Goal: Transaction & Acquisition: Purchase product/service

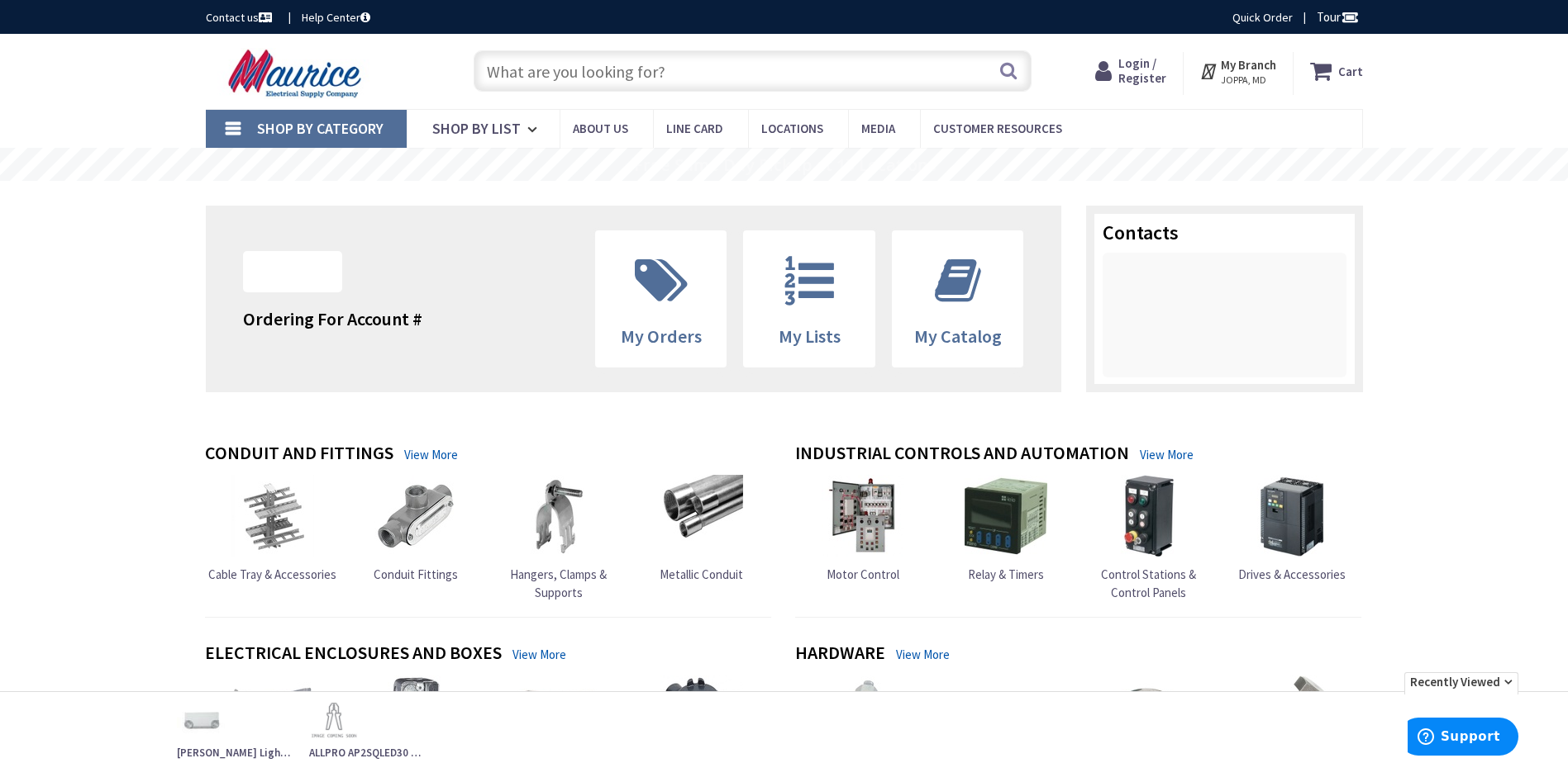
click at [591, 69] on input "text" at bounding box center [753, 71] width 558 height 42
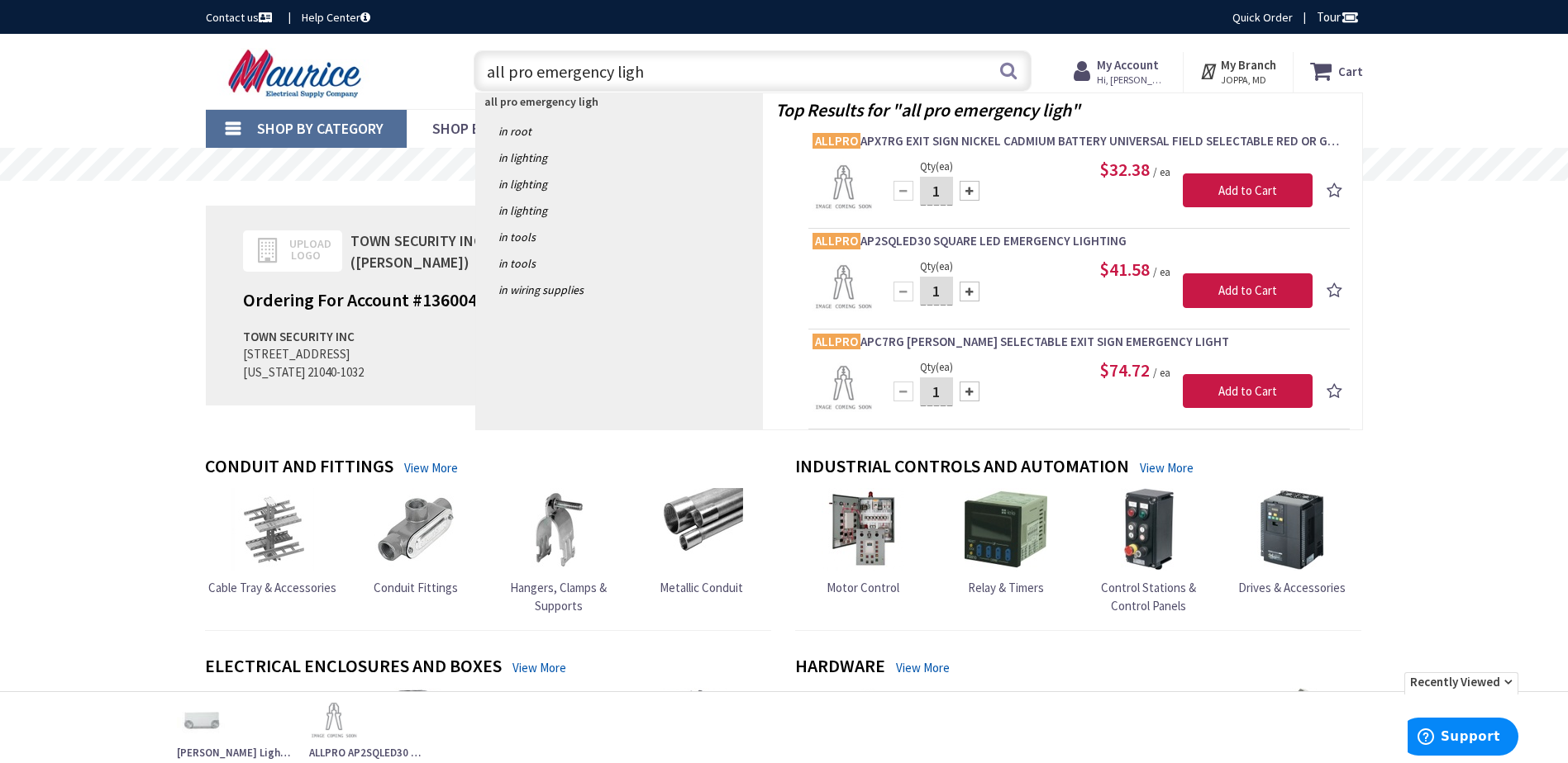
type input "all pro emergency light"
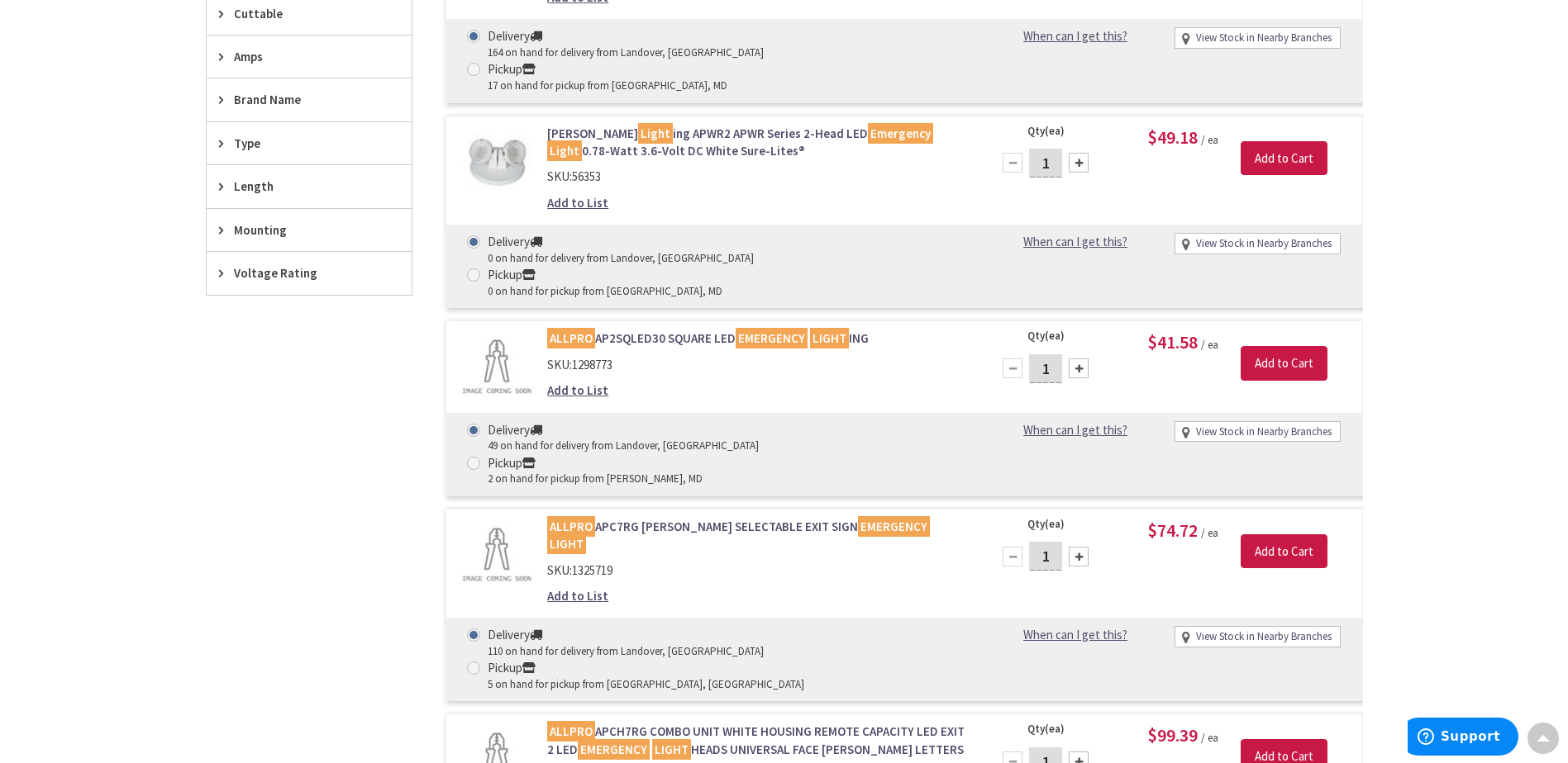
click at [658, 330] on link "ALLPRO AP2SQLED30 SQUARE LED EMERGENCY LIGHT ING" at bounding box center [758, 339] width 421 height 17
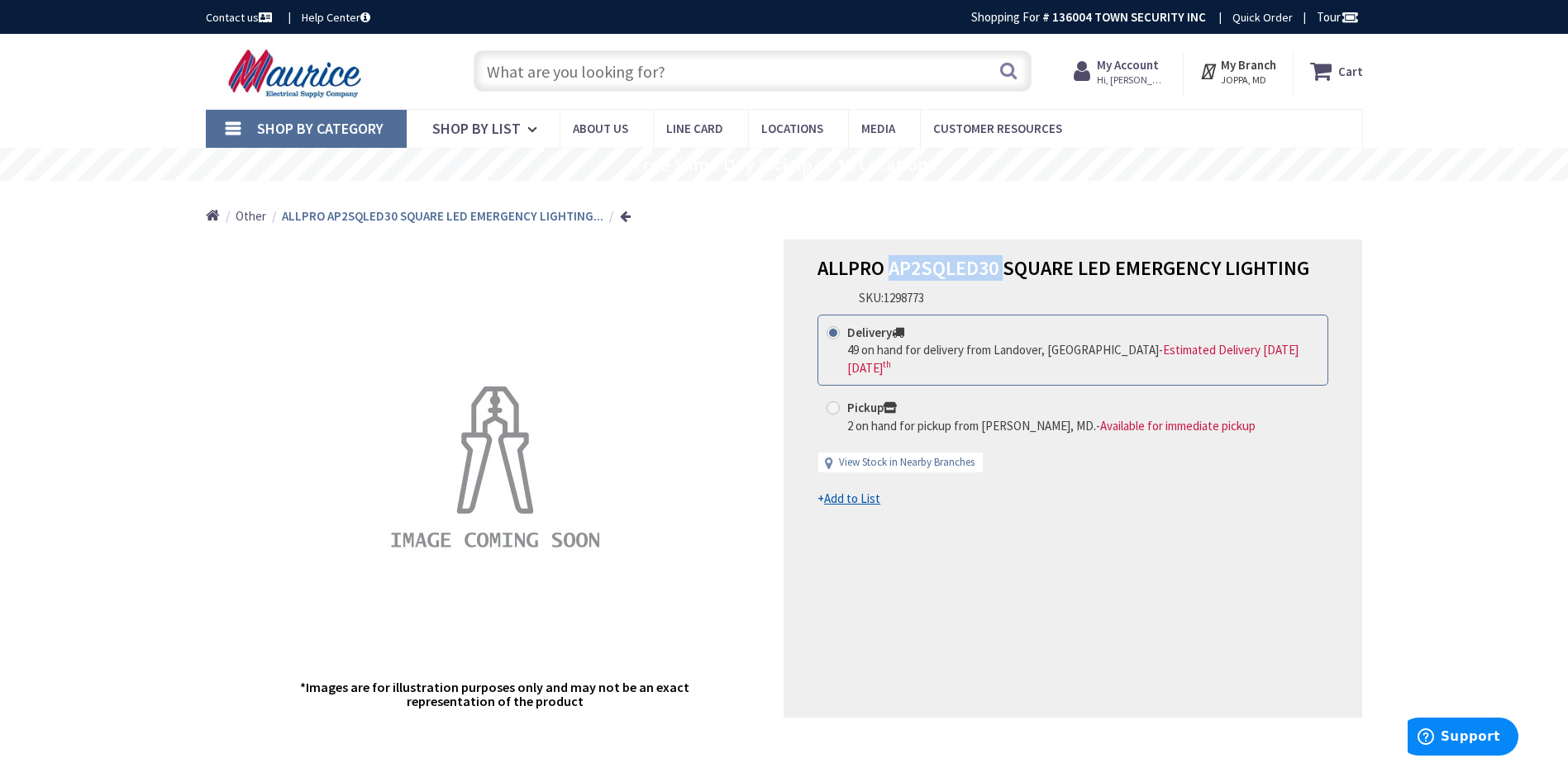
drag, startPoint x: 890, startPoint y: 269, endPoint x: 1001, endPoint y: 263, distance: 111.2
click at [1001, 263] on span "ALLPRO AP2SQLED30 SQUARE LED EMERGENCY LIGHTING" at bounding box center [1063, 268] width 492 height 26
drag, startPoint x: 1001, startPoint y: 263, endPoint x: 969, endPoint y: 263, distance: 32.0
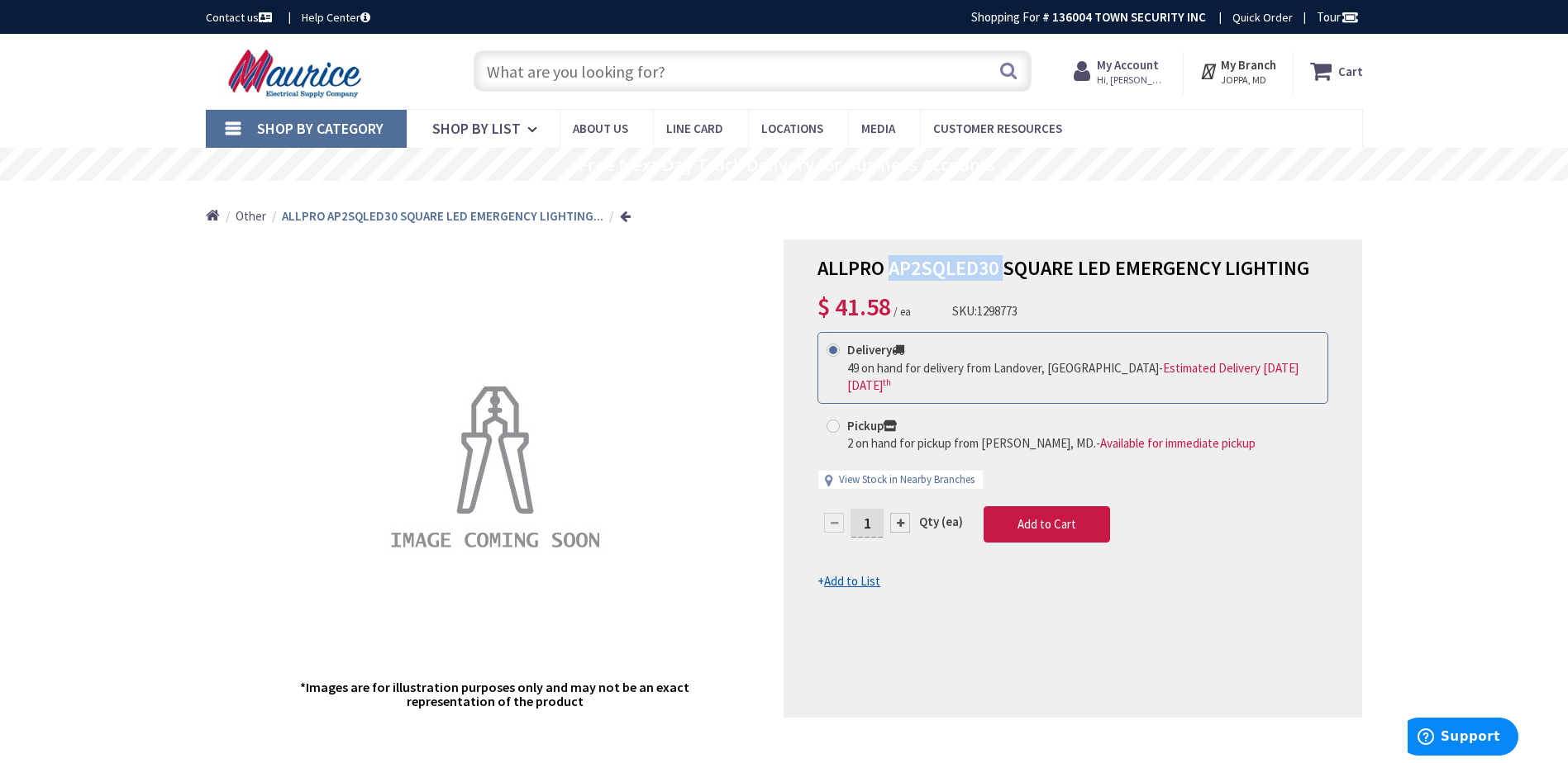
copy span "AP2SQLED30"
click at [674, 68] on input "text" at bounding box center [753, 71] width 558 height 42
click at [1046, 516] on span "Add to Cart" at bounding box center [1046, 524] width 59 height 16
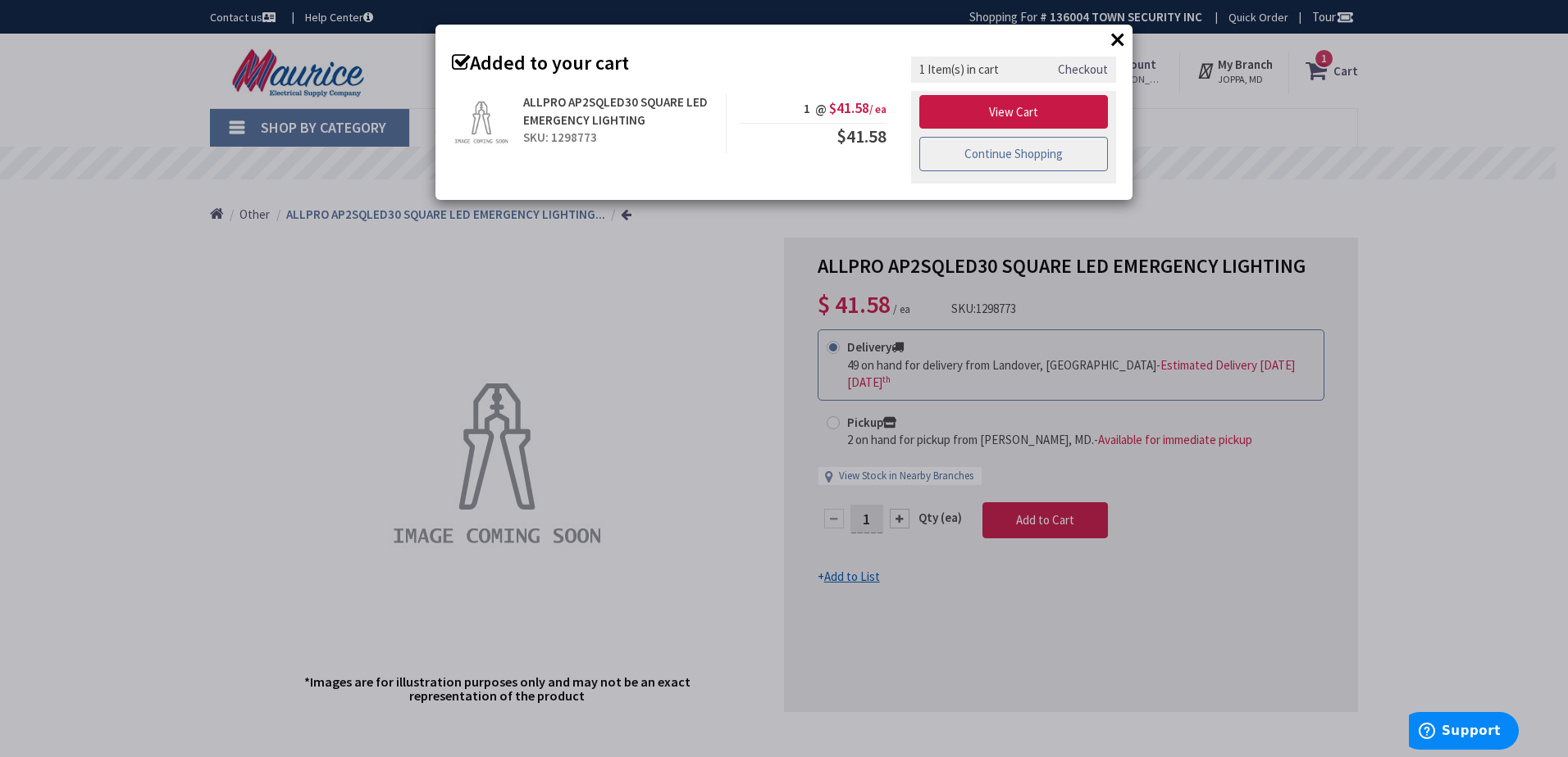
click at [1025, 153] on link "Continue Shopping" at bounding box center [1013, 154] width 188 height 34
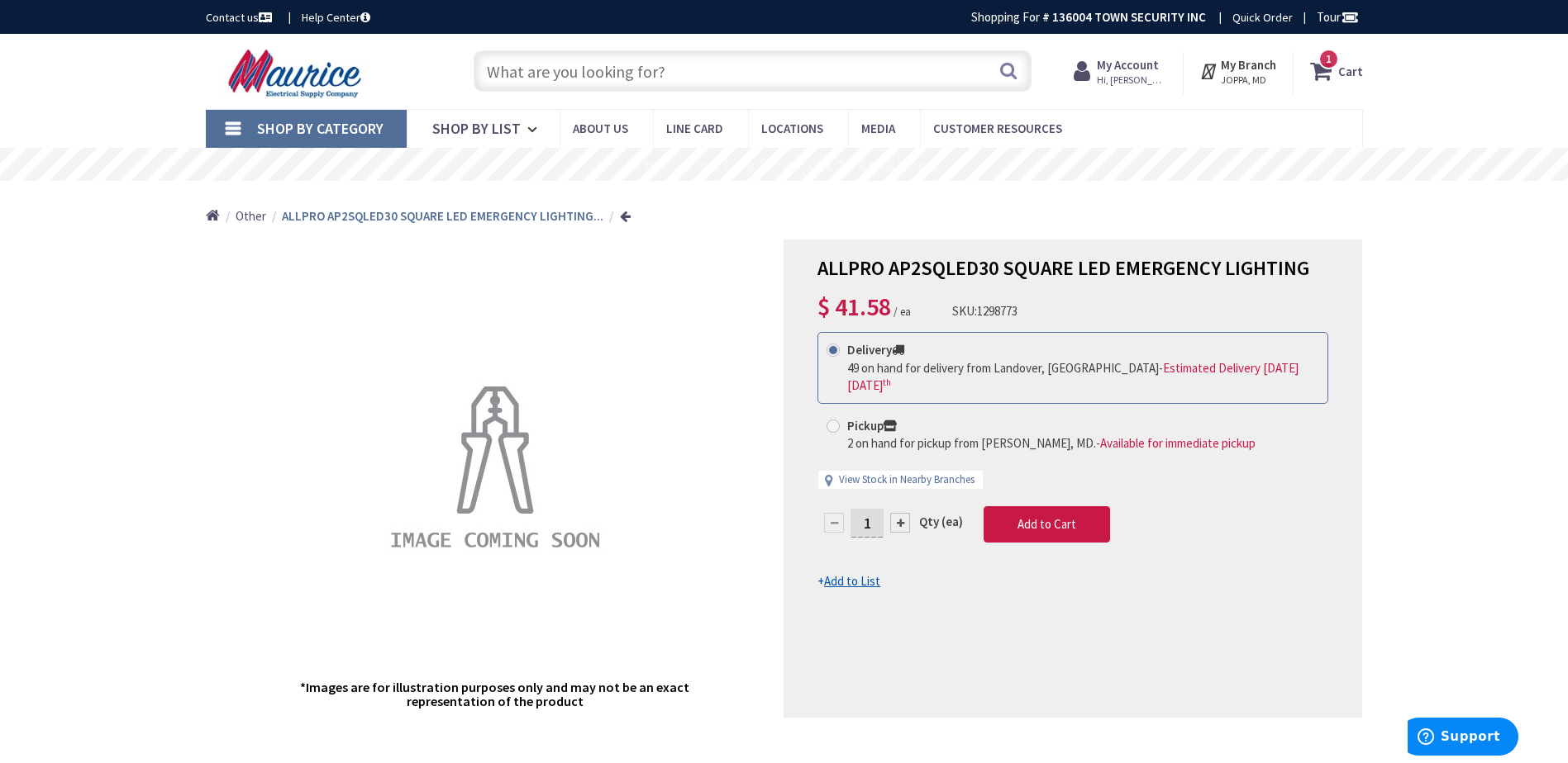
click at [609, 70] on input "text" at bounding box center [753, 71] width 558 height 42
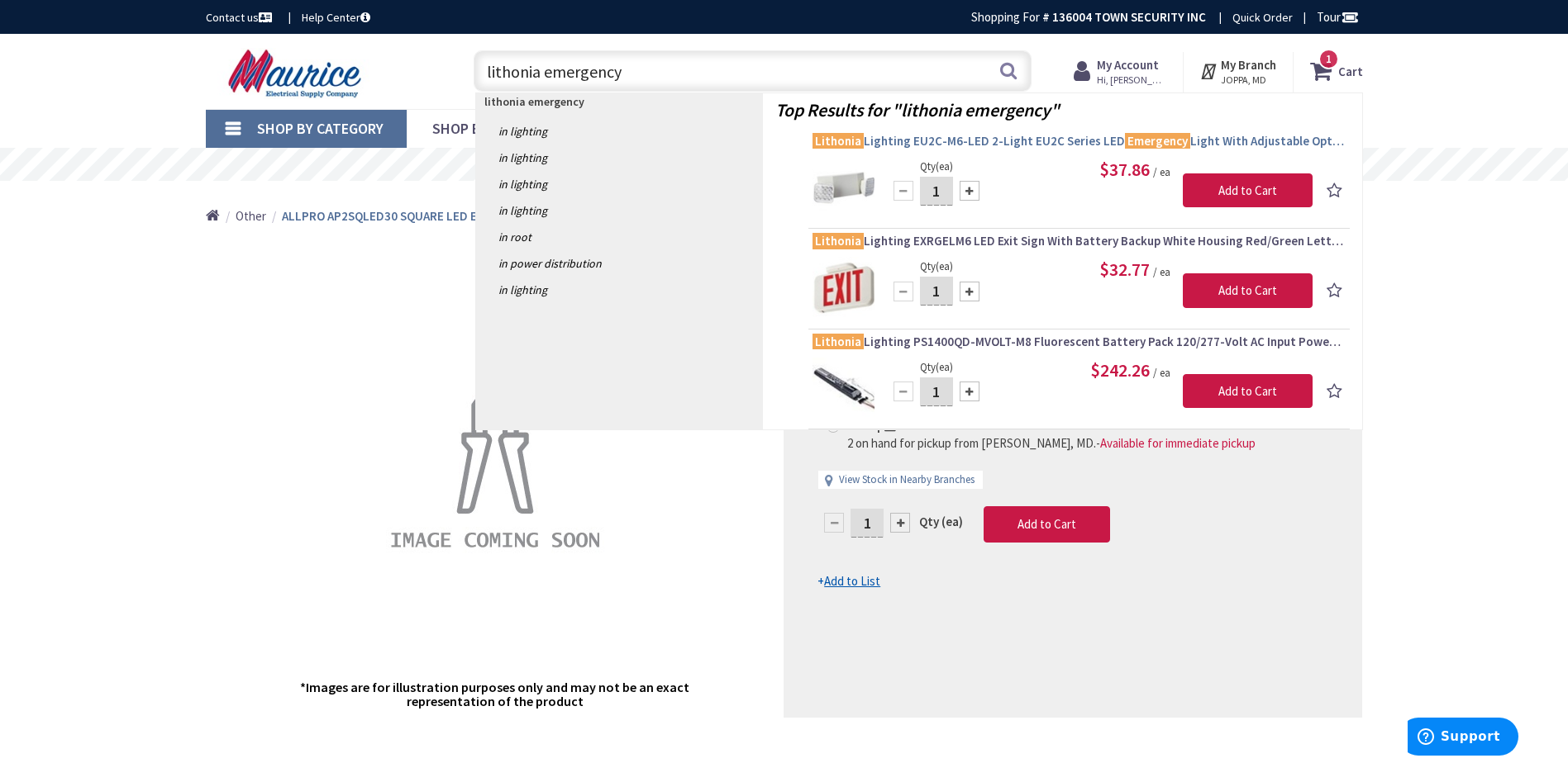
type input "lithonia emergency"
click at [965, 143] on span "Lithonia Lighting EU2C-M6-LED 2-Light EU2C Series LED Emergency Light With Adju…" at bounding box center [1079, 141] width 533 height 16
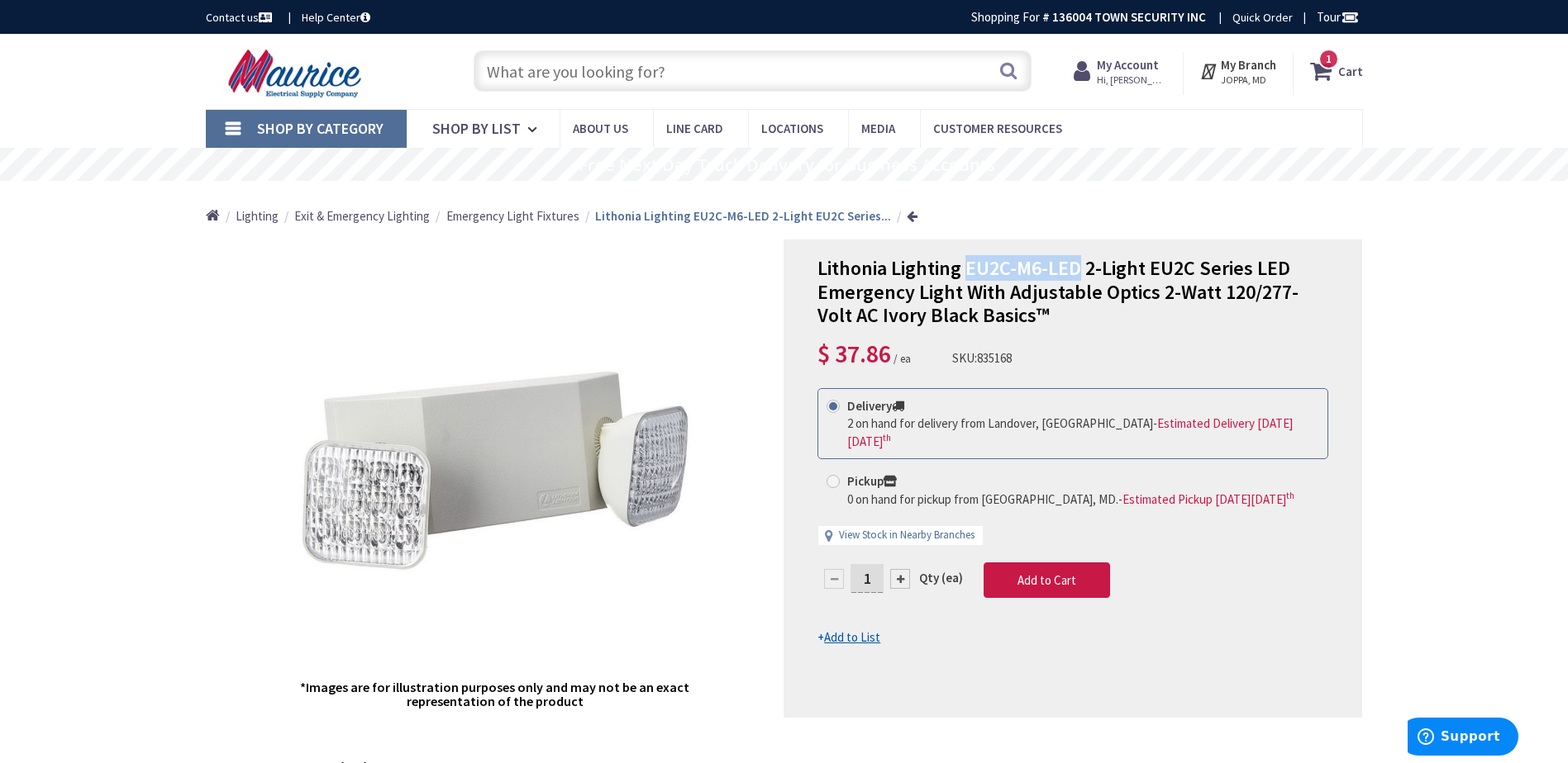
drag, startPoint x: 969, startPoint y: 268, endPoint x: 1078, endPoint y: 274, distance: 109.2
click at [1078, 274] on span "Lithonia Lighting EU2C-M6-LED 2-Light EU2C Series LED Emergency Light With Adju…" at bounding box center [1057, 292] width 481 height 74
copy span "EU2C-M6-LED"
click at [1343, 62] on strong "Cart" at bounding box center [1351, 71] width 25 height 29
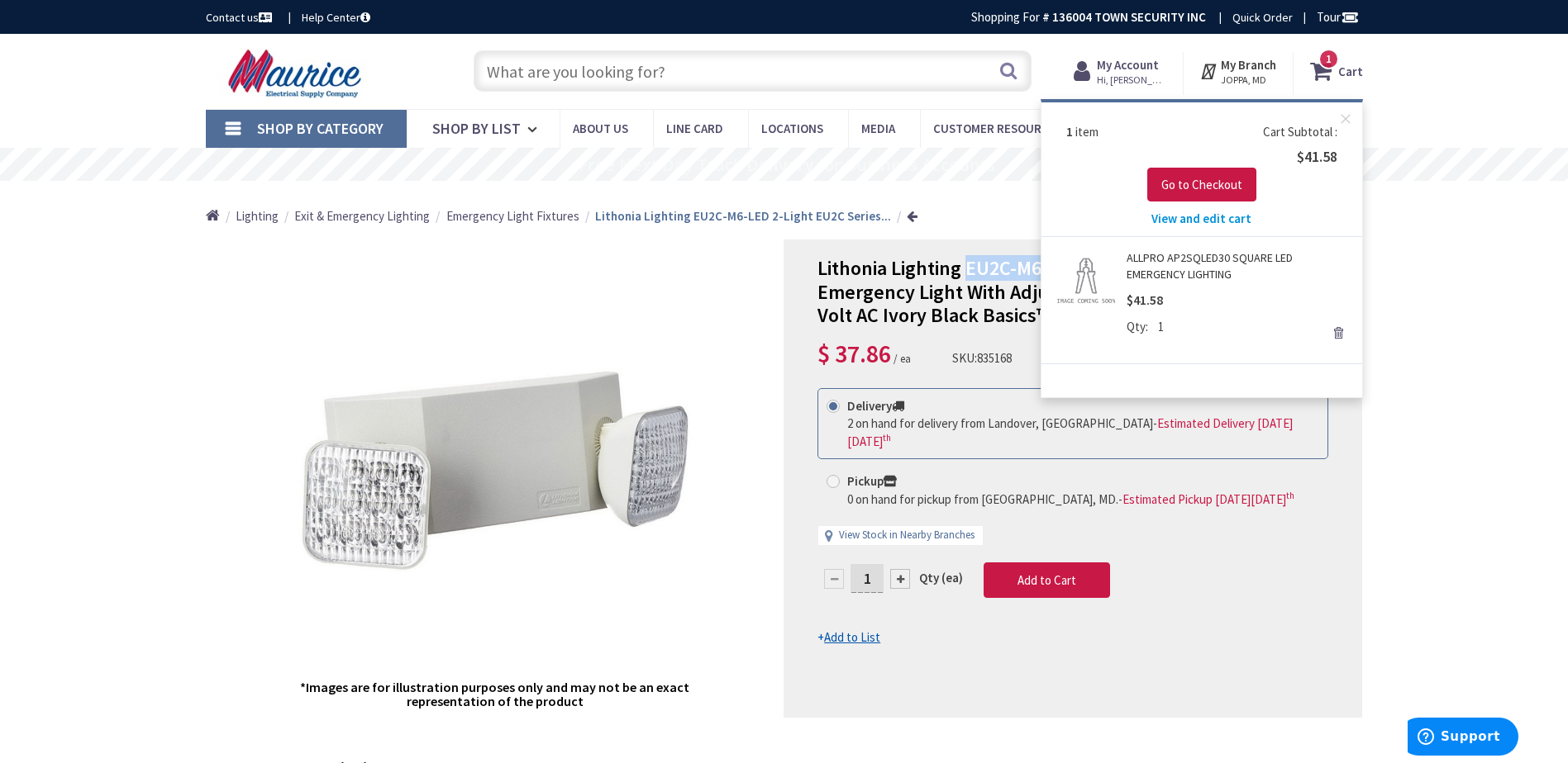
click at [1209, 258] on link "ALLPRO AP2SQLED30 SQUARE LED EMERGENCY LIGHTING" at bounding box center [1238, 266] width 224 height 33
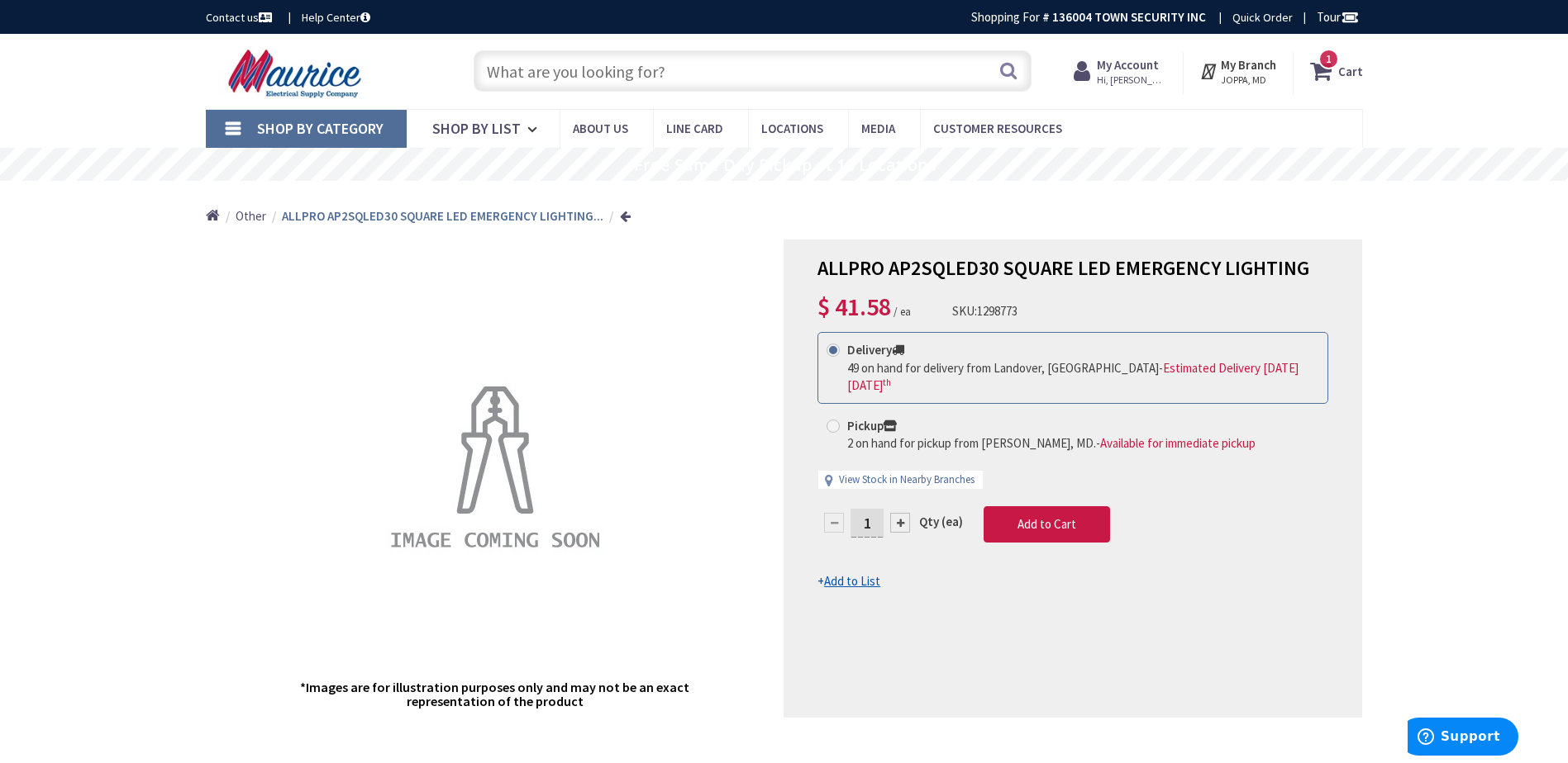
click at [684, 66] on input "text" at bounding box center [753, 71] width 558 height 42
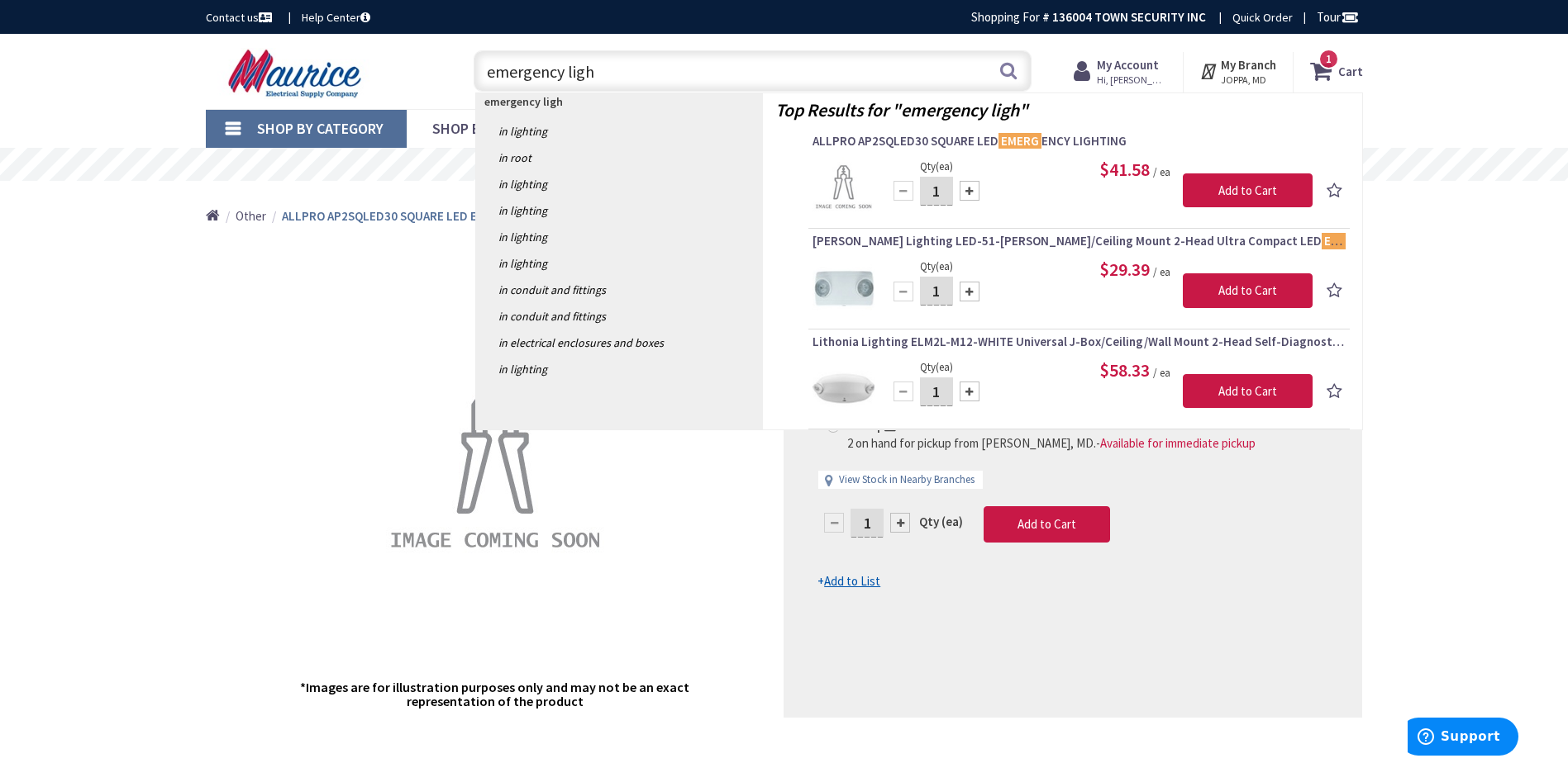
type input "emergency light"
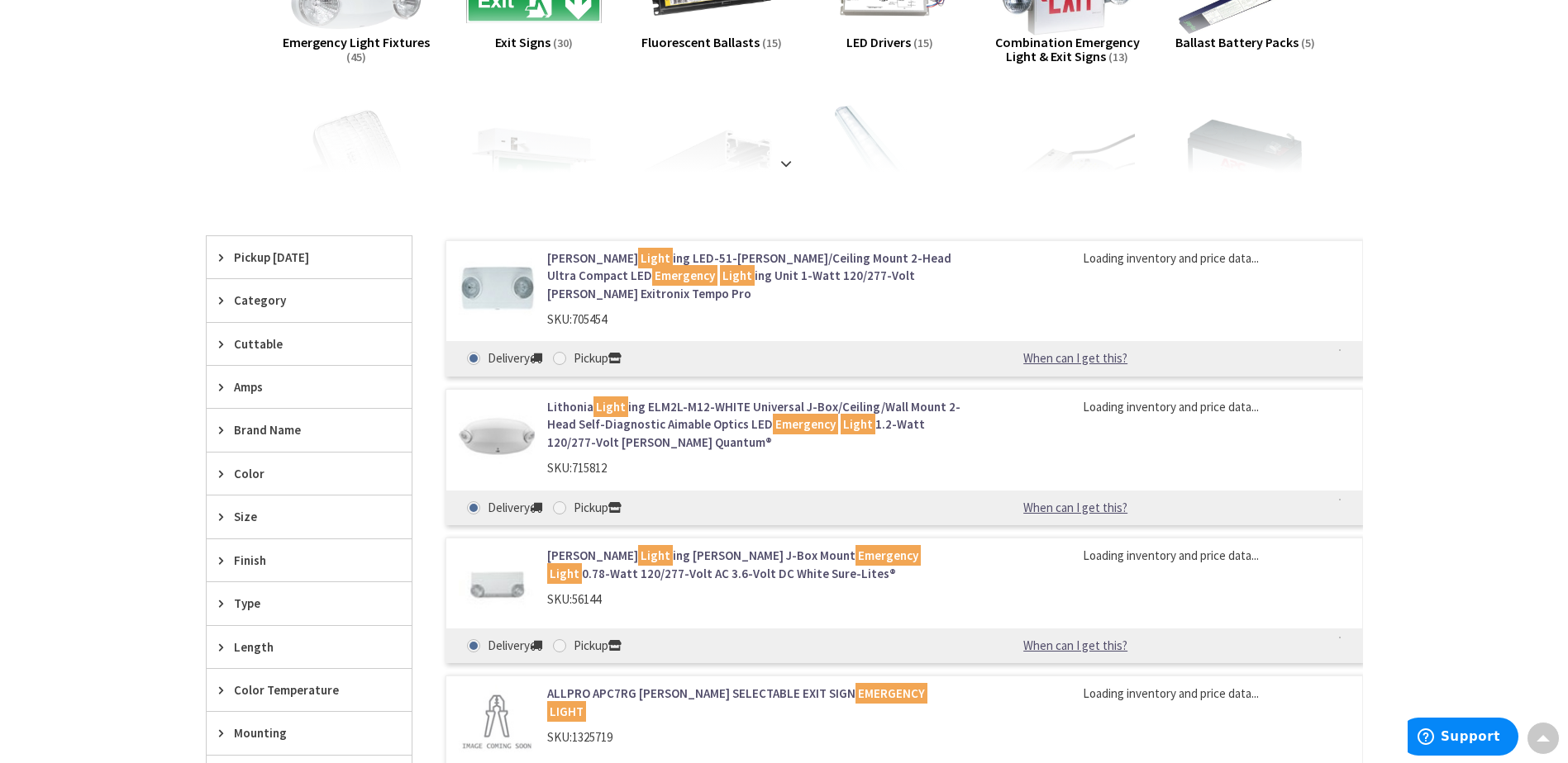
scroll to position [331, 0]
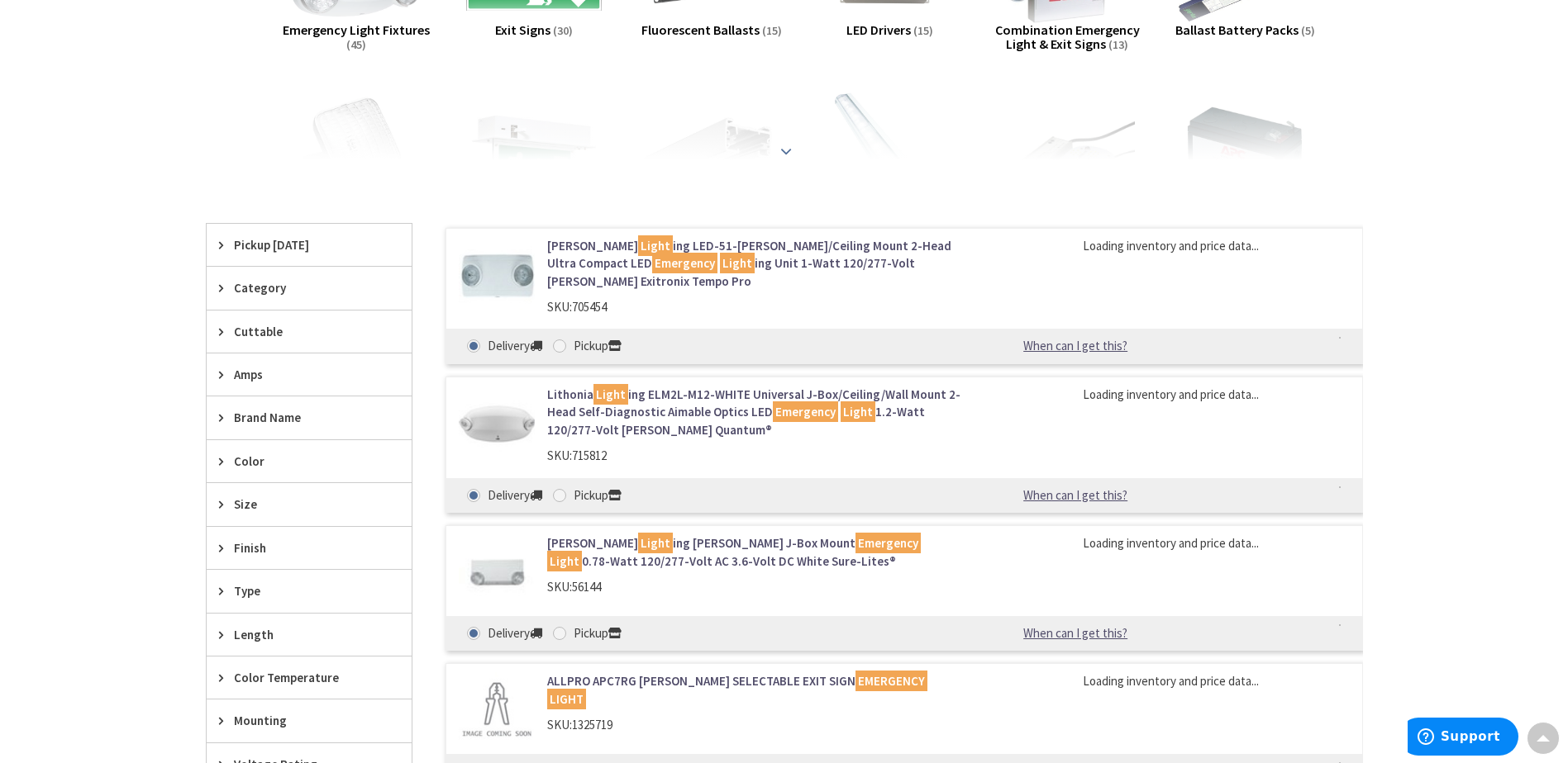
click at [561, 154] on div at bounding box center [784, 114] width 1074 height 91
click at [780, 171] on div "View Subcategories Emergency Light Fixtures (45) Exit Signs (30) Fluorescent Ba…" at bounding box center [785, 431] width 1157 height 1038
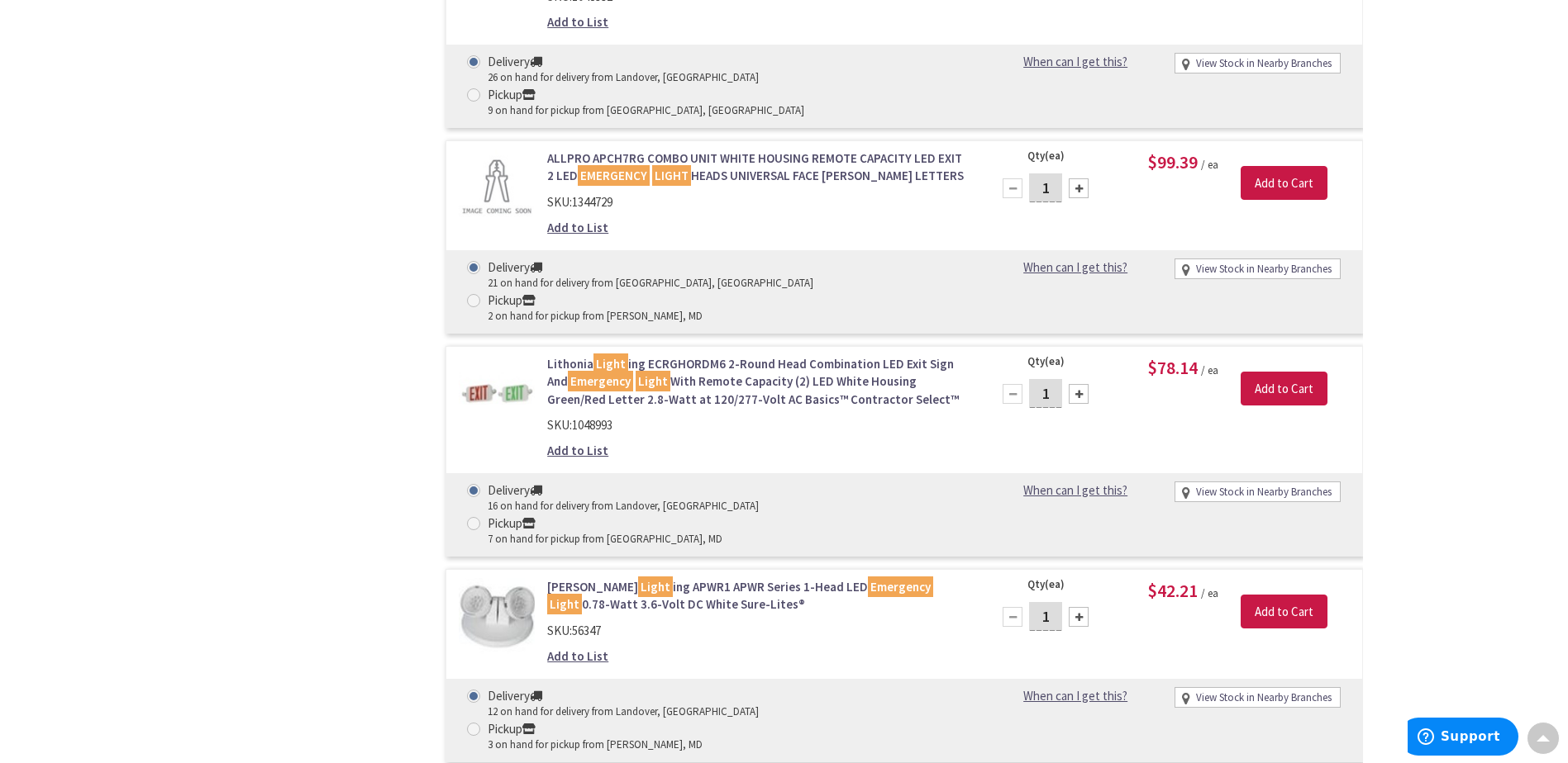
scroll to position [1570, 0]
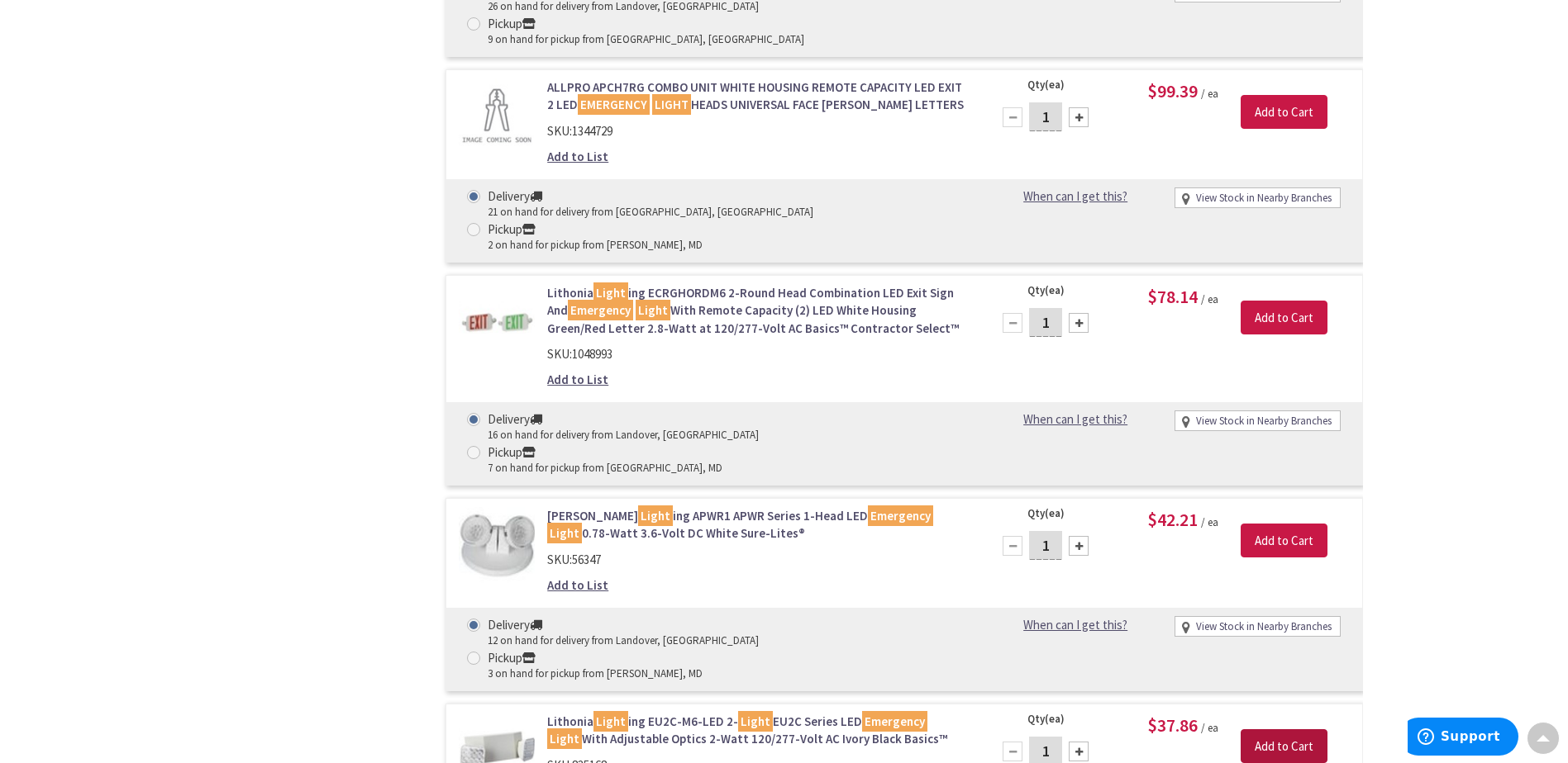
click at [1284, 729] on input "Add to Cart" at bounding box center [1284, 747] width 87 height 35
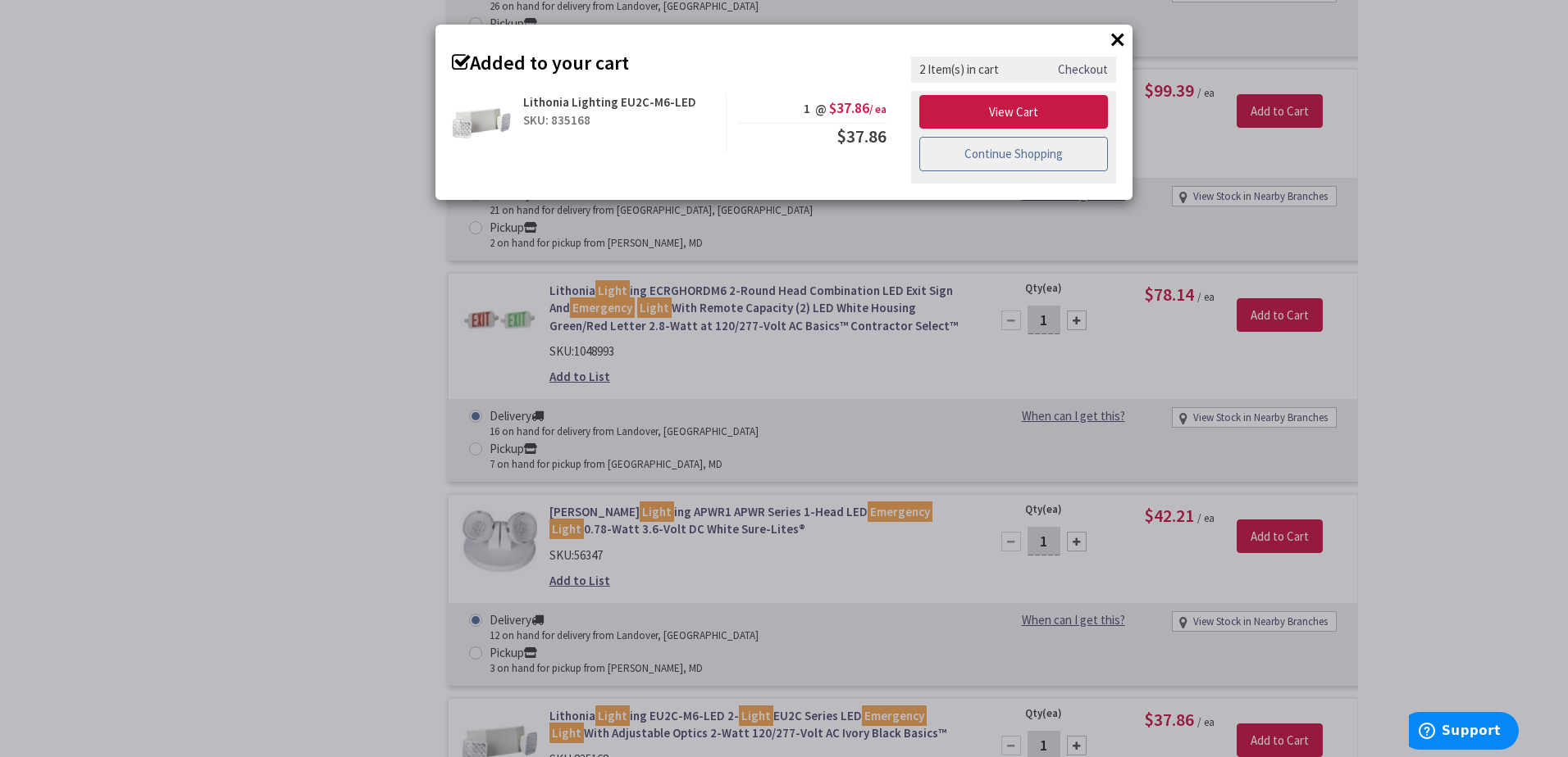
click at [1026, 162] on link "Continue Shopping" at bounding box center [1013, 154] width 188 height 34
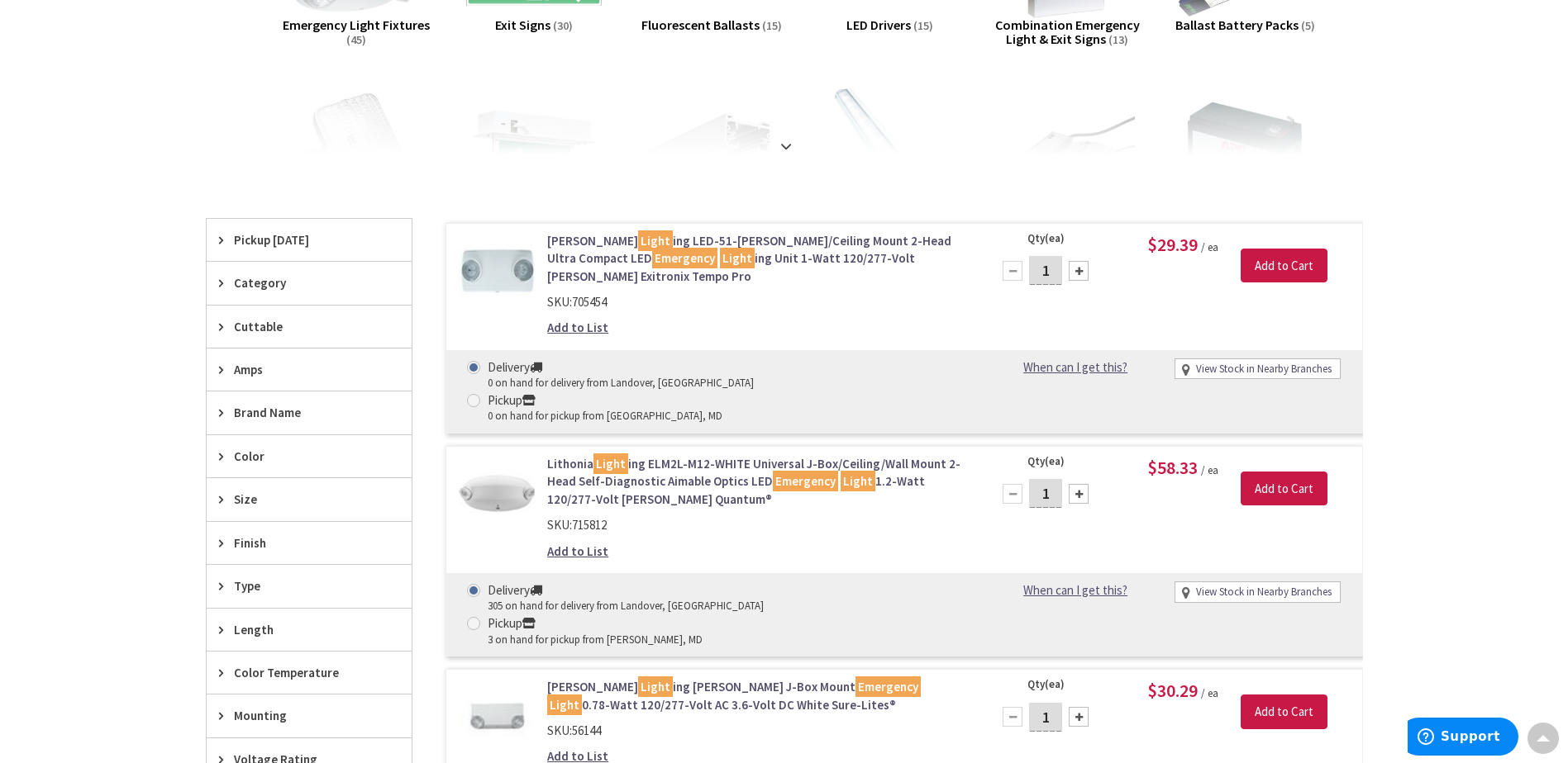
scroll to position [331, 0]
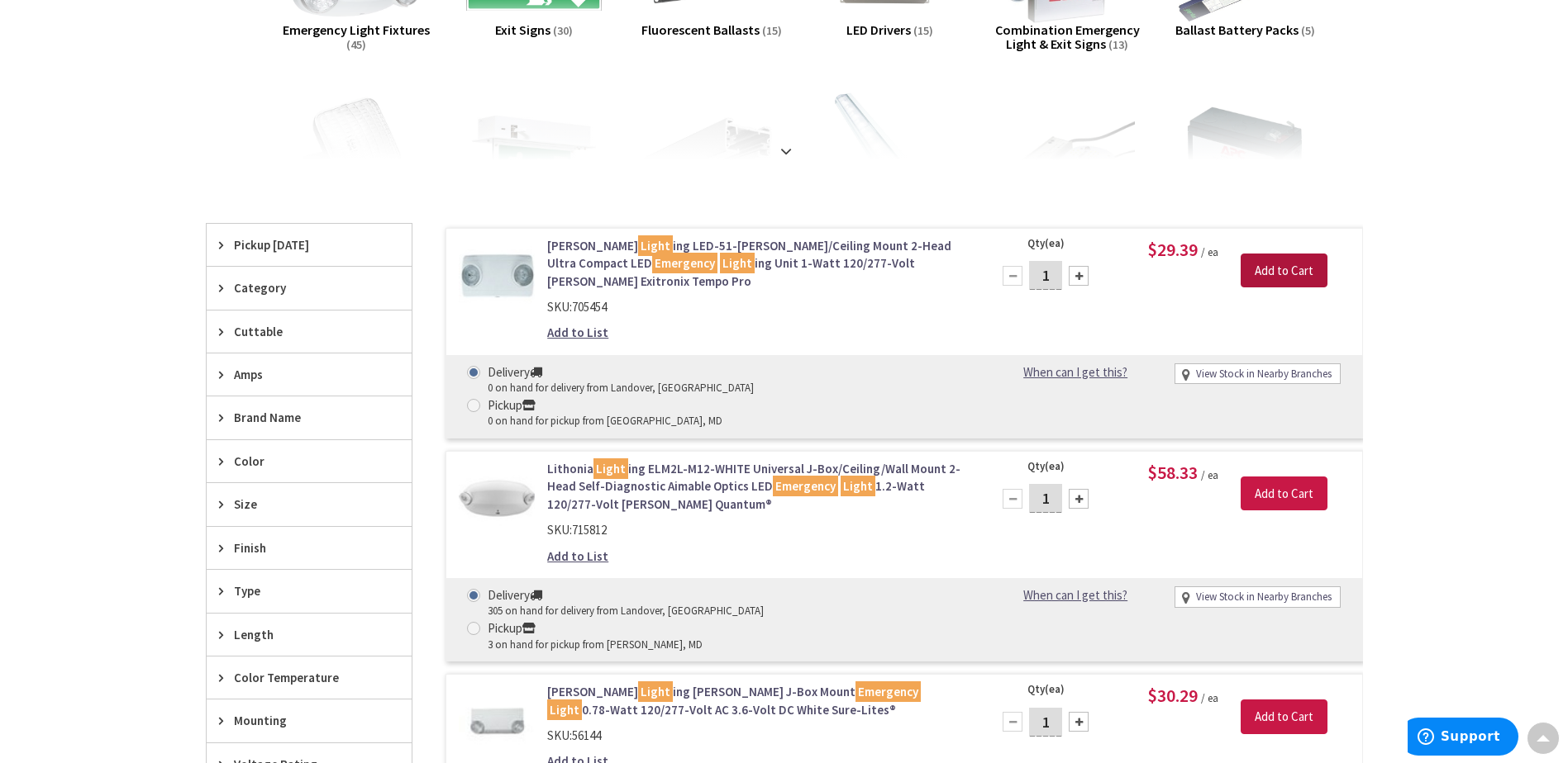
click at [1282, 268] on input "Add to Cart" at bounding box center [1284, 271] width 87 height 35
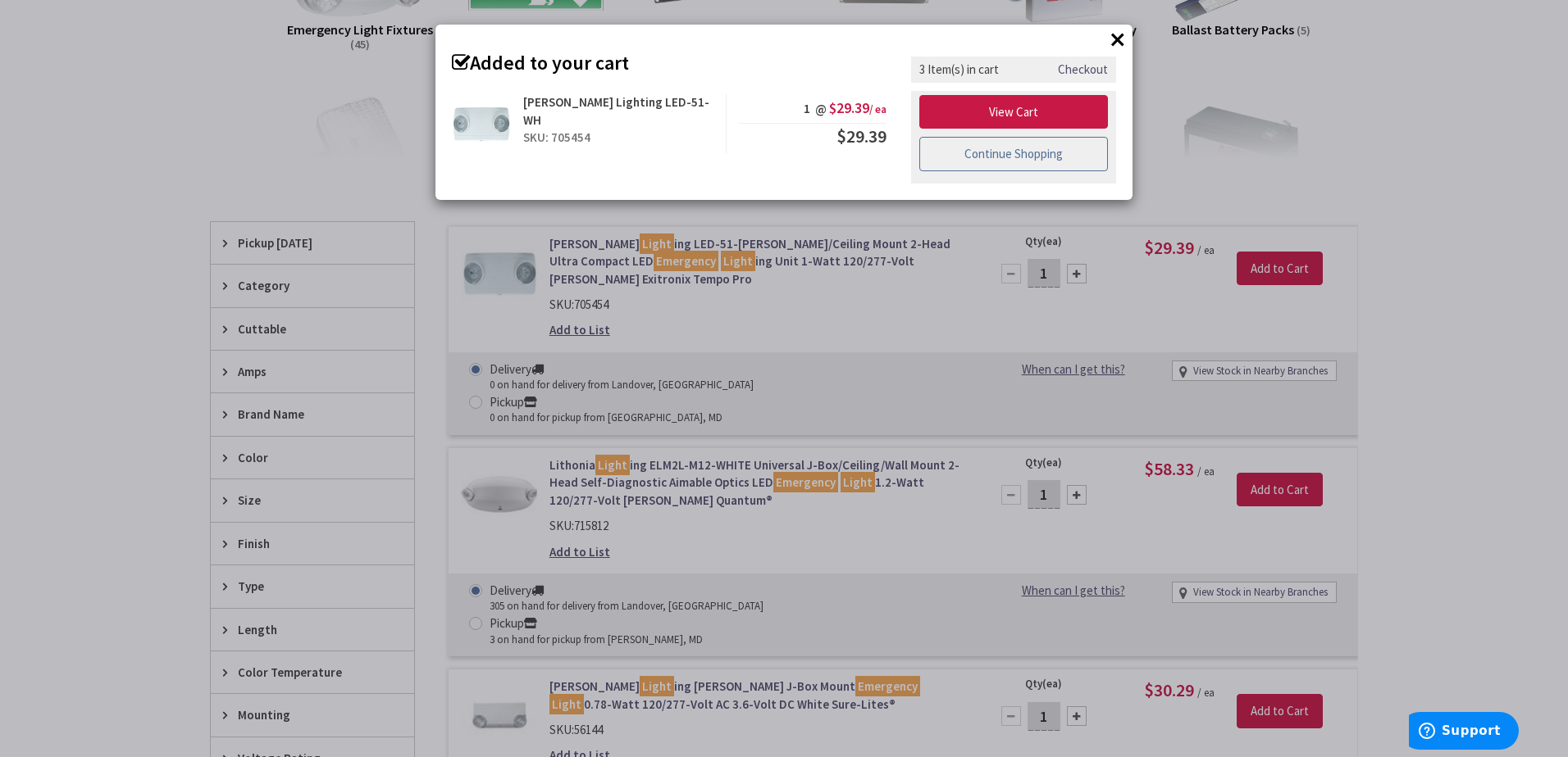
click at [1007, 155] on link "Continue Shopping" at bounding box center [1013, 154] width 188 height 34
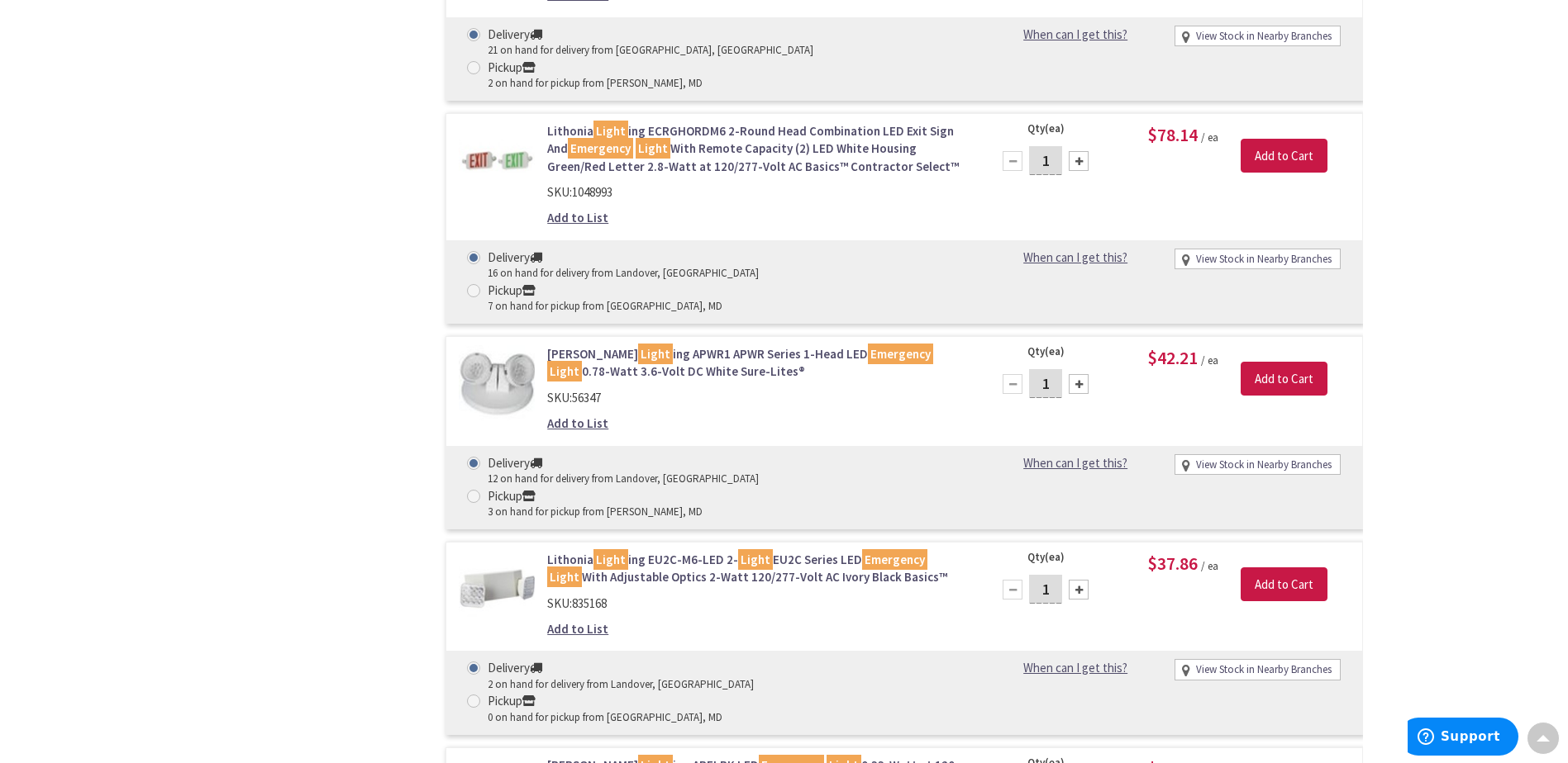
scroll to position [1735, 0]
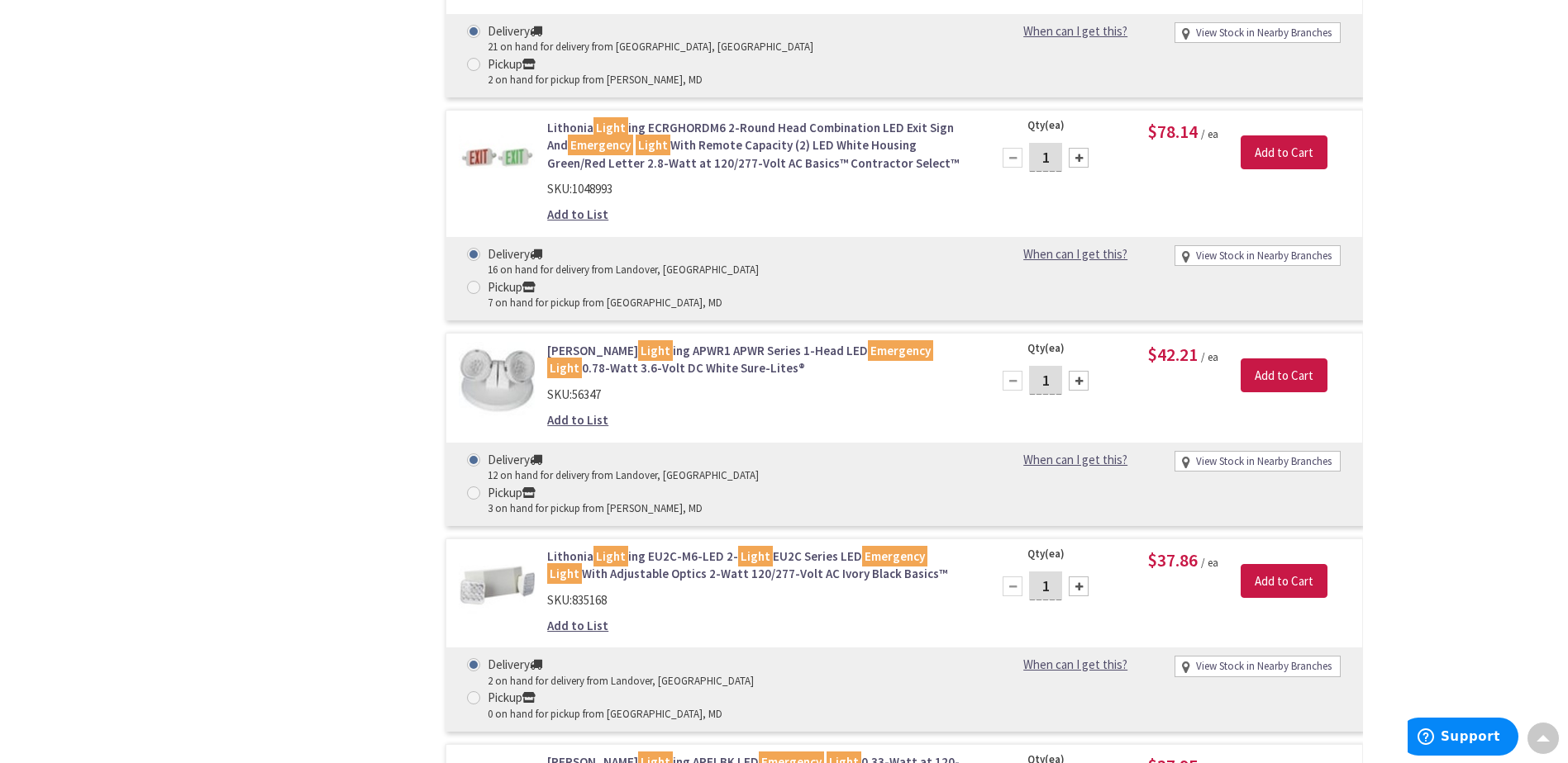
click at [667, 547] on link "Lithonia Light ing EU2C-M6-LED 2- Light EU2C Series LED Emergency Light With Ad…" at bounding box center [758, 565] width 421 height 36
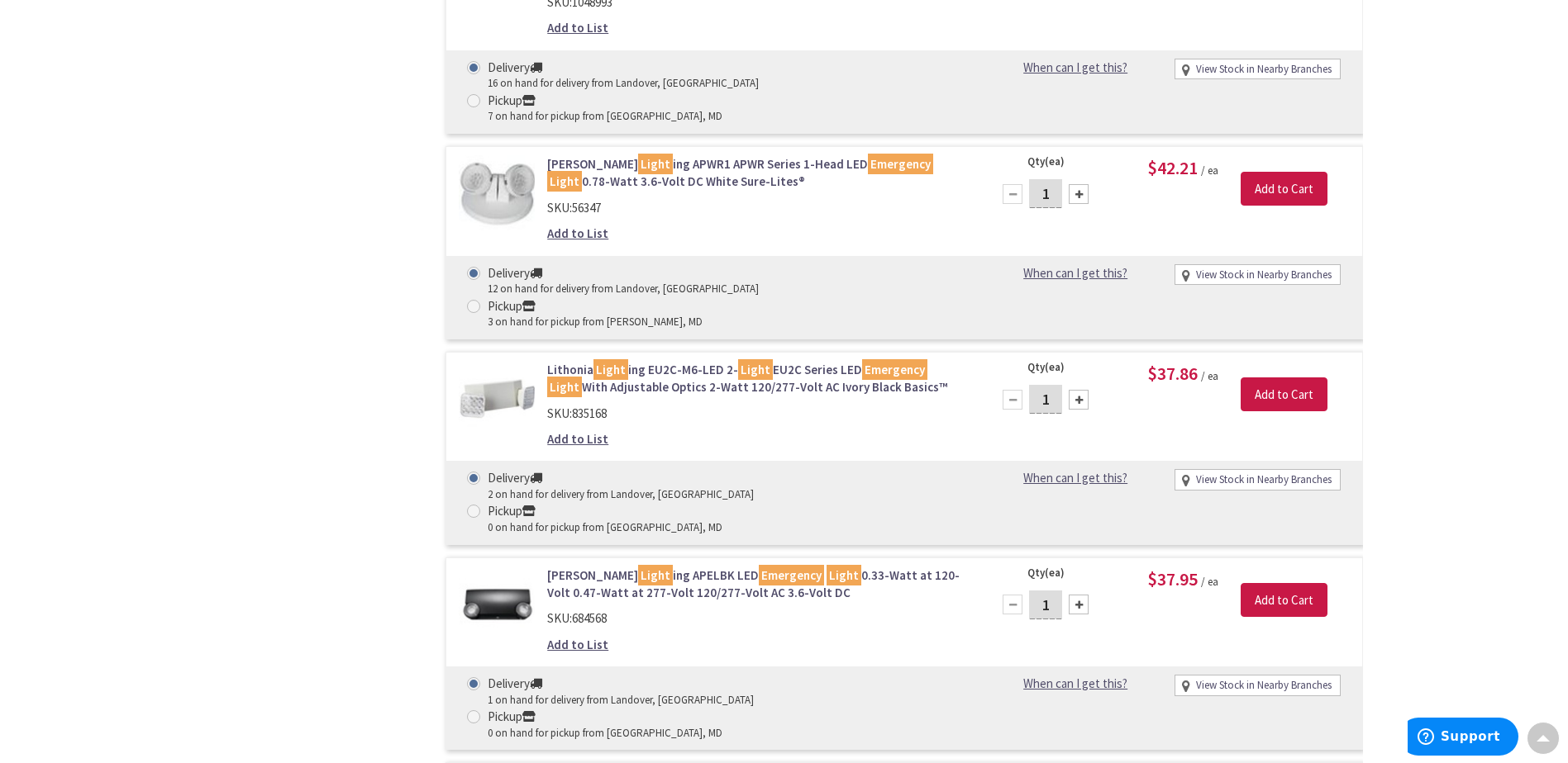
scroll to position [1915, 0]
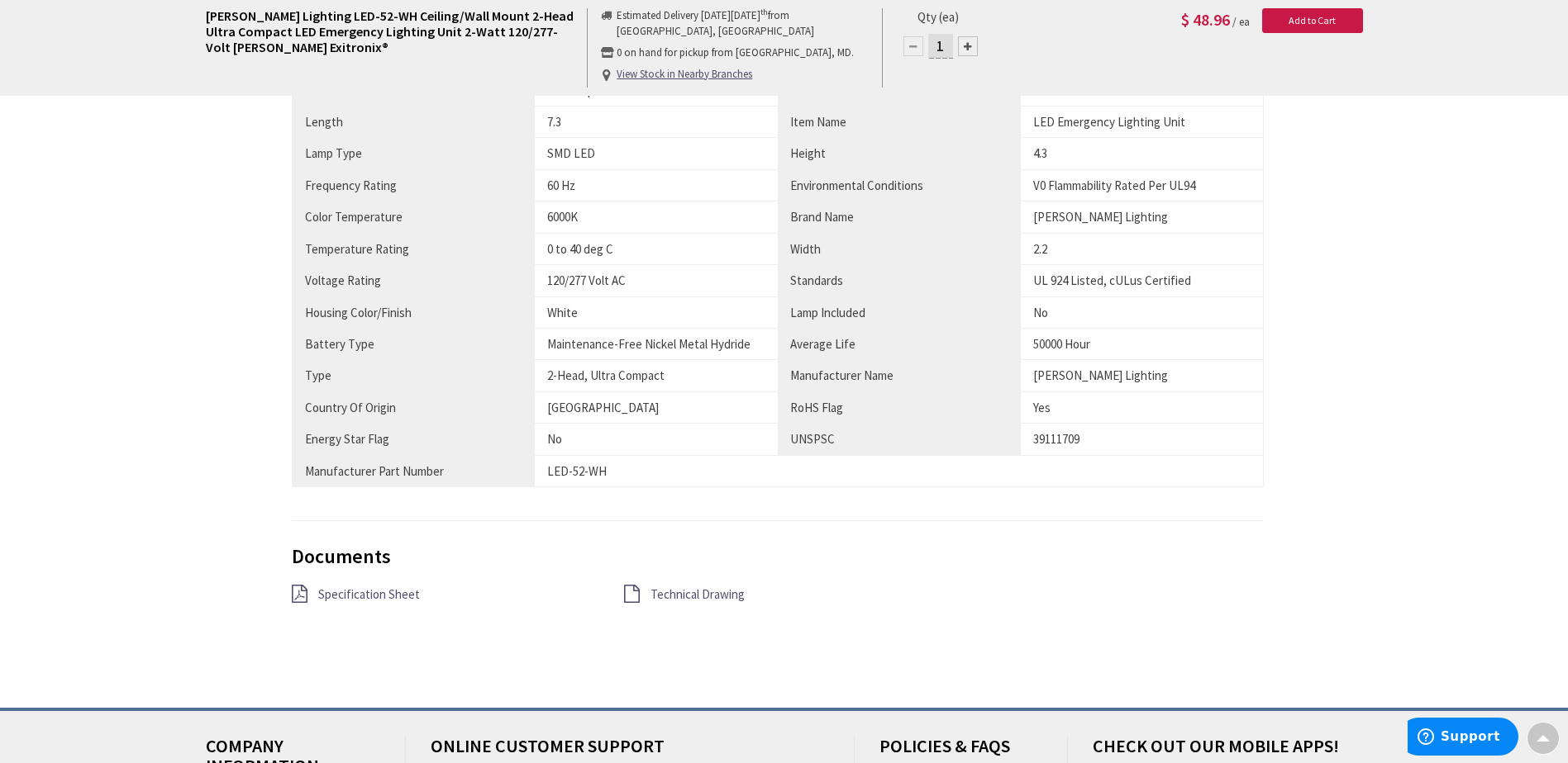
scroll to position [1074, 0]
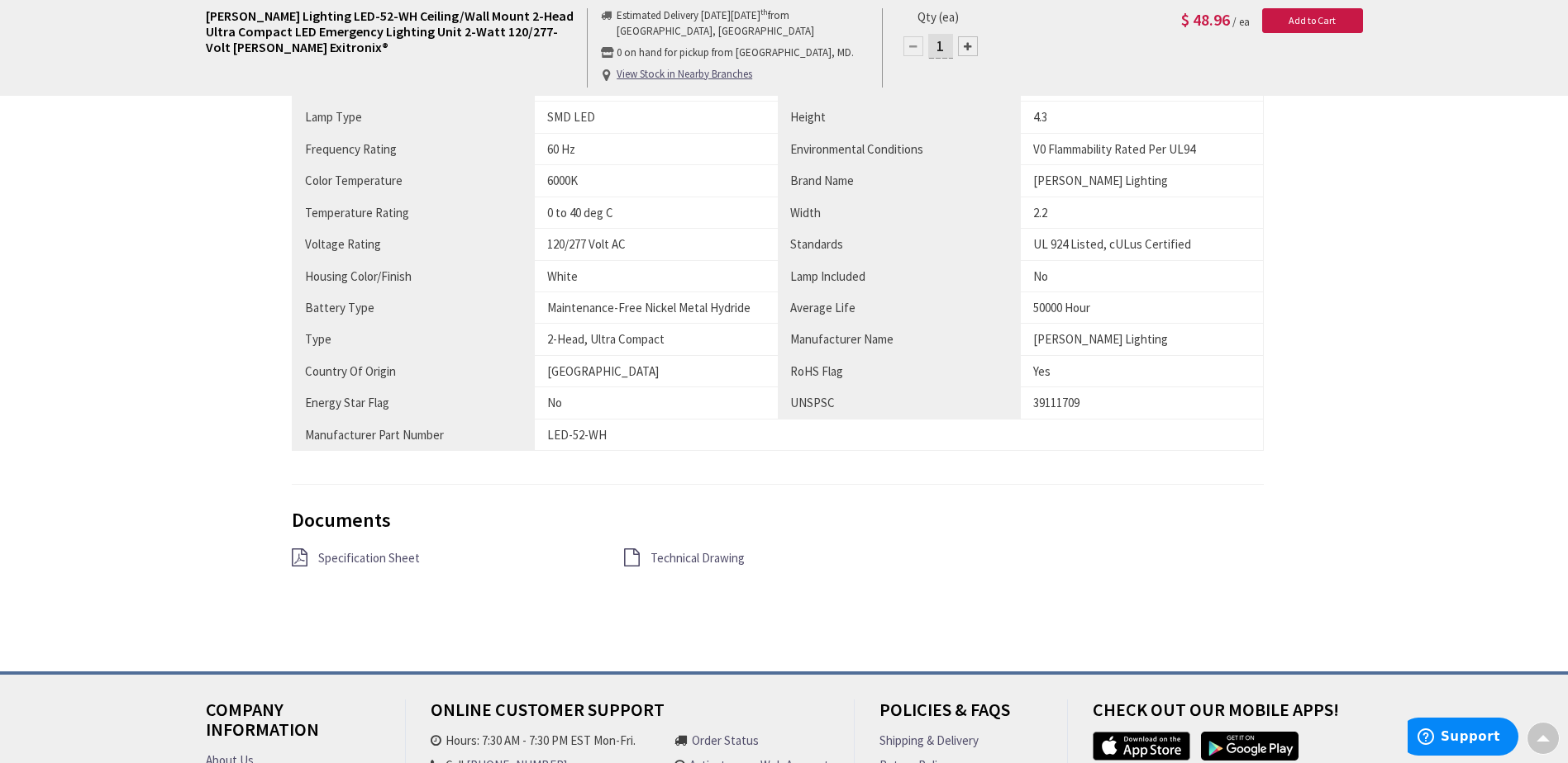
click at [377, 559] on span "Specification Sheet" at bounding box center [368, 558] width 101 height 16
